Goal: Information Seeking & Learning: Compare options

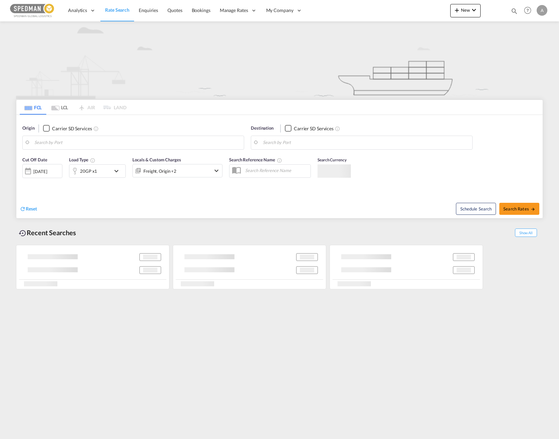
type input "Norrkoping, SENRK"
type input "[GEOGRAPHIC_DATA], [GEOGRAPHIC_DATA], IDJKT"
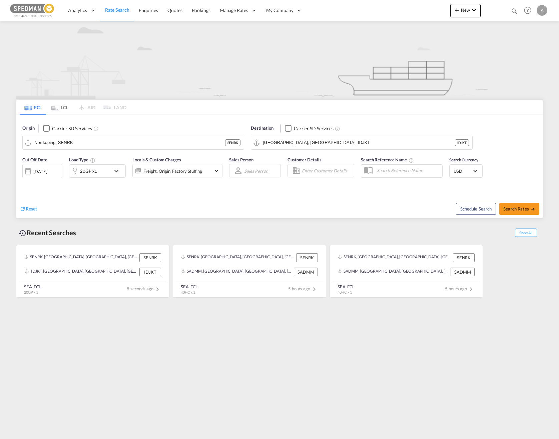
click at [118, 173] on md-icon "icon-chevron-down" at bounding box center [117, 171] width 11 height 8
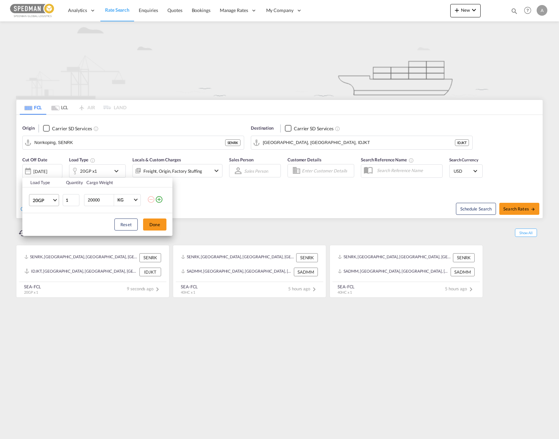
click at [52, 202] on md-select-value "20GP" at bounding box center [45, 199] width 27 height 11
click at [44, 217] on md-option "40GP" at bounding box center [49, 216] width 45 height 16
click at [160, 225] on button "Done" at bounding box center [154, 224] width 23 height 12
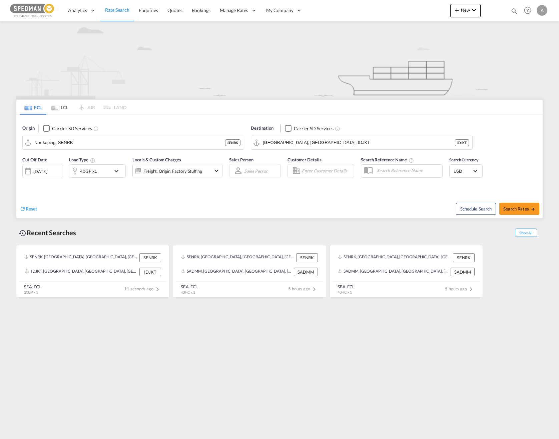
click at [288, 192] on div "Schedule Search Search Rates" at bounding box center [412, 205] width 262 height 26
click at [515, 211] on span "Search Rates" at bounding box center [520, 208] width 32 height 5
type input "SENRK to IDJKT / [DATE]"
